Goal: Communication & Community: Answer question/provide support

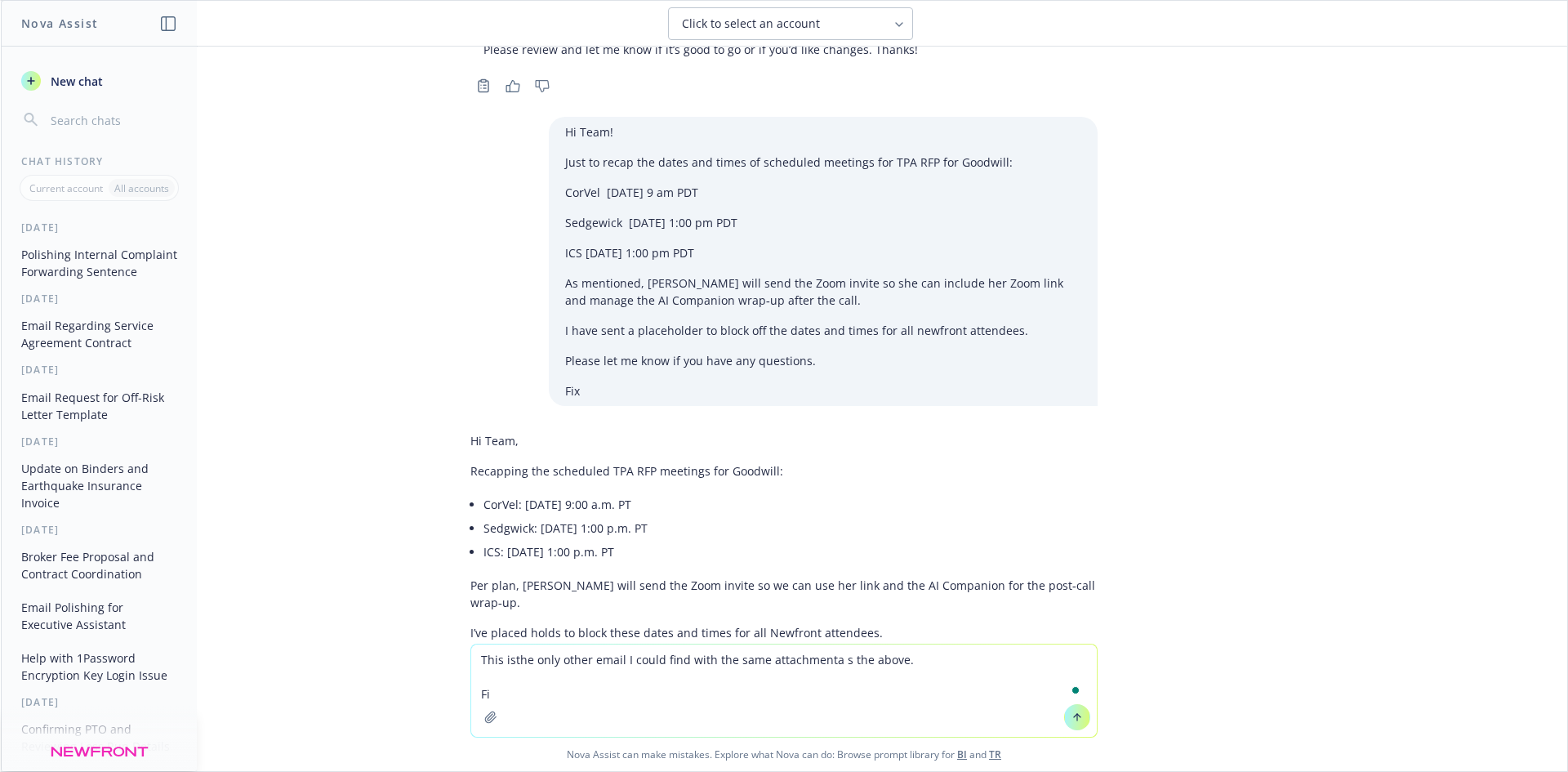
type textarea "This isthe only other email I could find with the same attachmenta s the above.…"
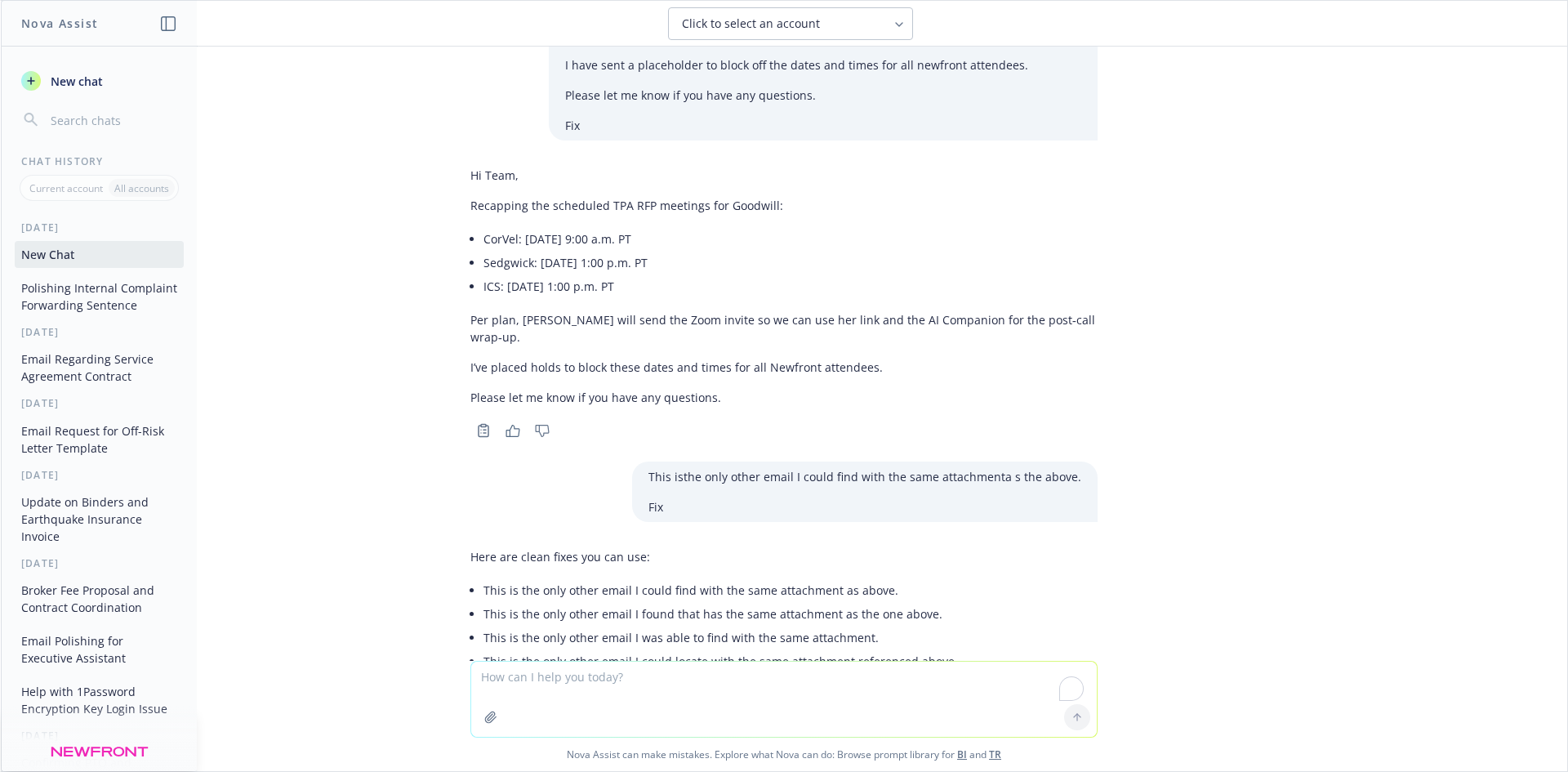
scroll to position [12746, 0]
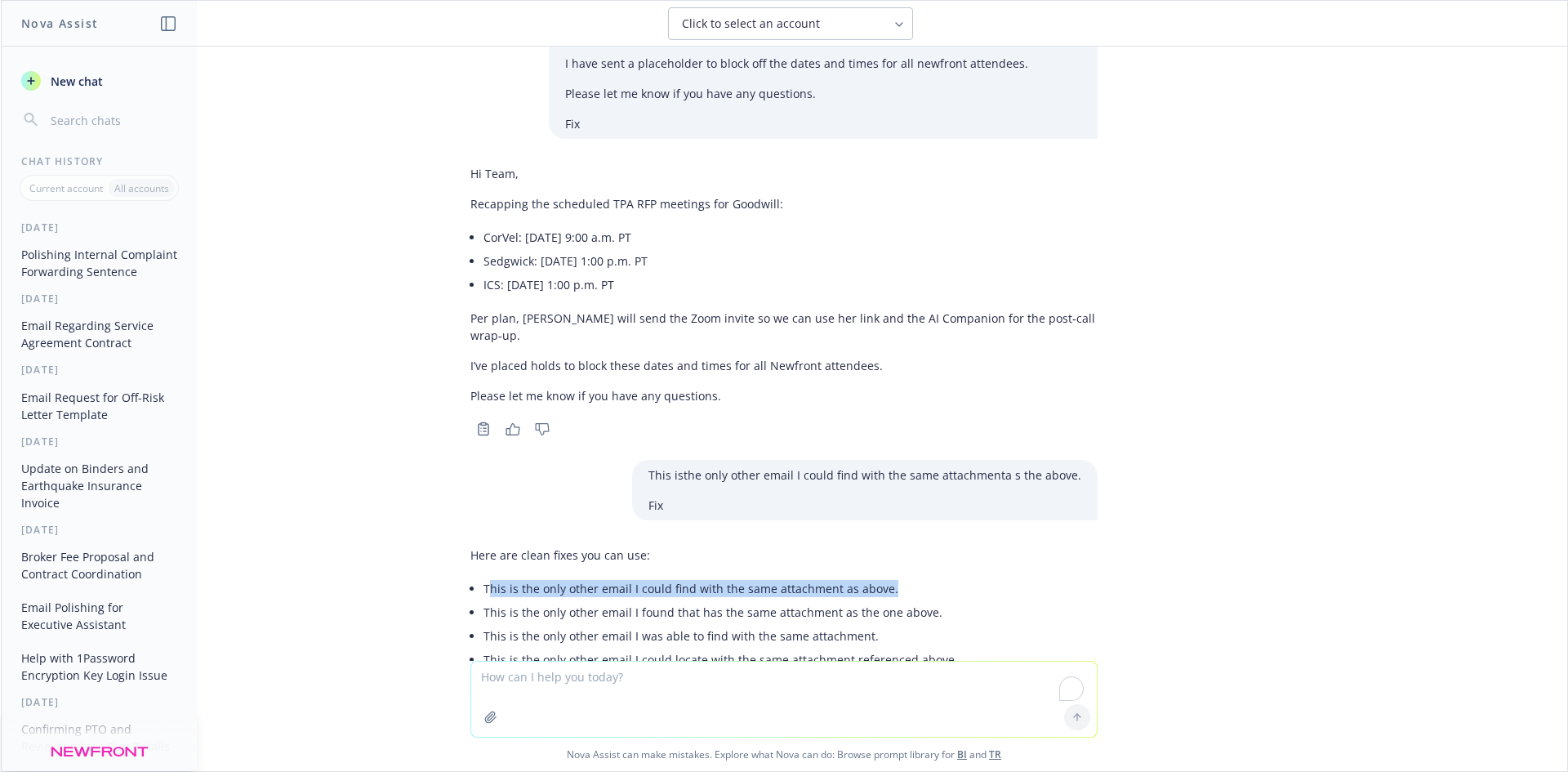
drag, startPoint x: 903, startPoint y: 490, endPoint x: 475, endPoint y: 491, distance: 428.0
click at [475, 540] on div "Here are clean fixes you can use: This is the only other email I could find wit…" at bounding box center [714, 609] width 488 height 138
click at [483, 577] on li "This is the only other email I could find with the same attachment as above." at bounding box center [720, 588] width 475 height 24
copy li "This is the only other email I could find with the same attachment as above."
